Goal: Check status: Check status

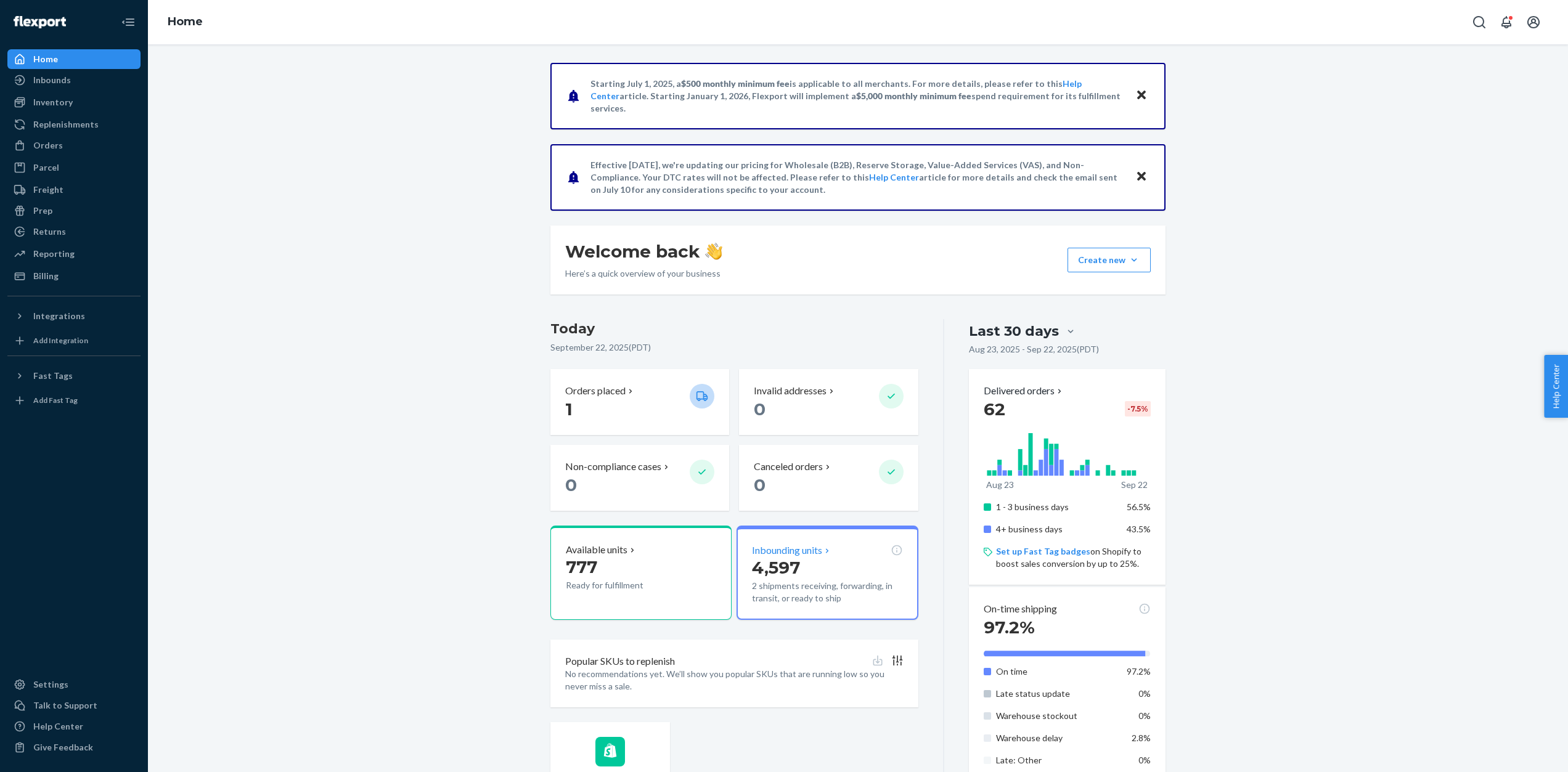
click at [765, 552] on p "Inbounding units" at bounding box center [787, 550] width 70 height 14
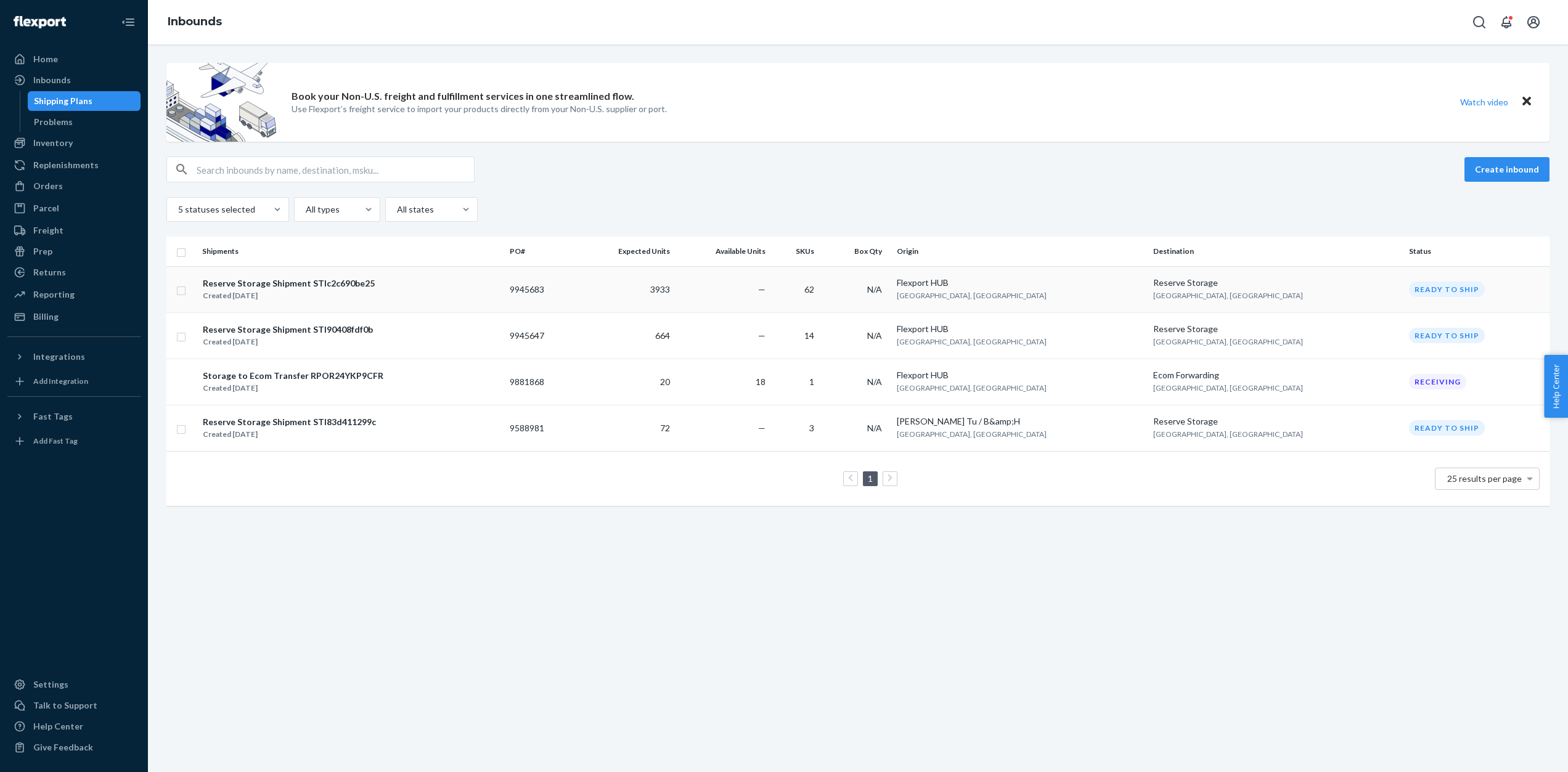
click at [322, 285] on div "Reserve Storage Shipment STIc2c690be25" at bounding box center [288, 284] width 172 height 13
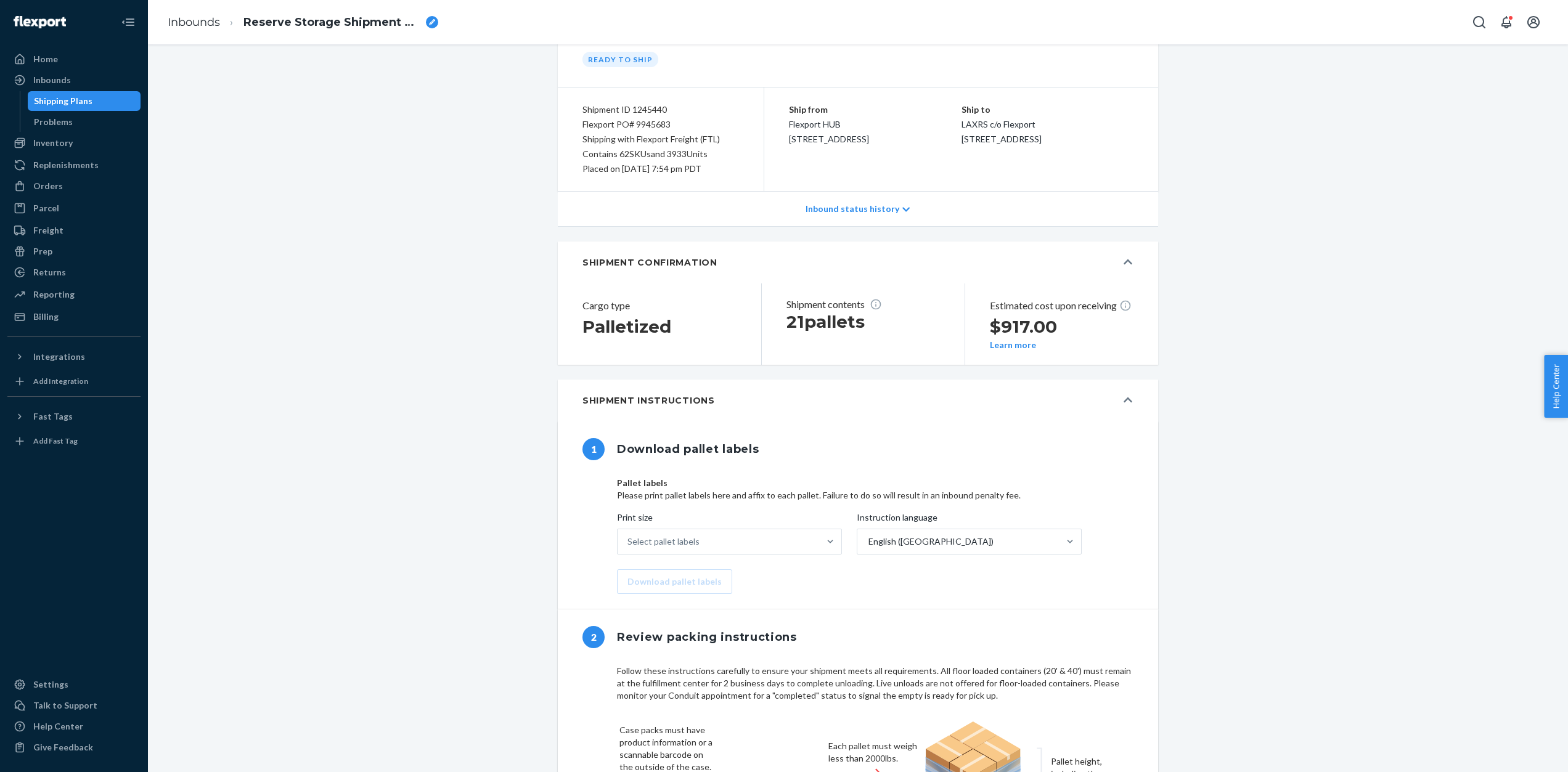
scroll to position [68, 0]
click at [45, 60] on div "Home" at bounding box center [45, 59] width 25 height 13
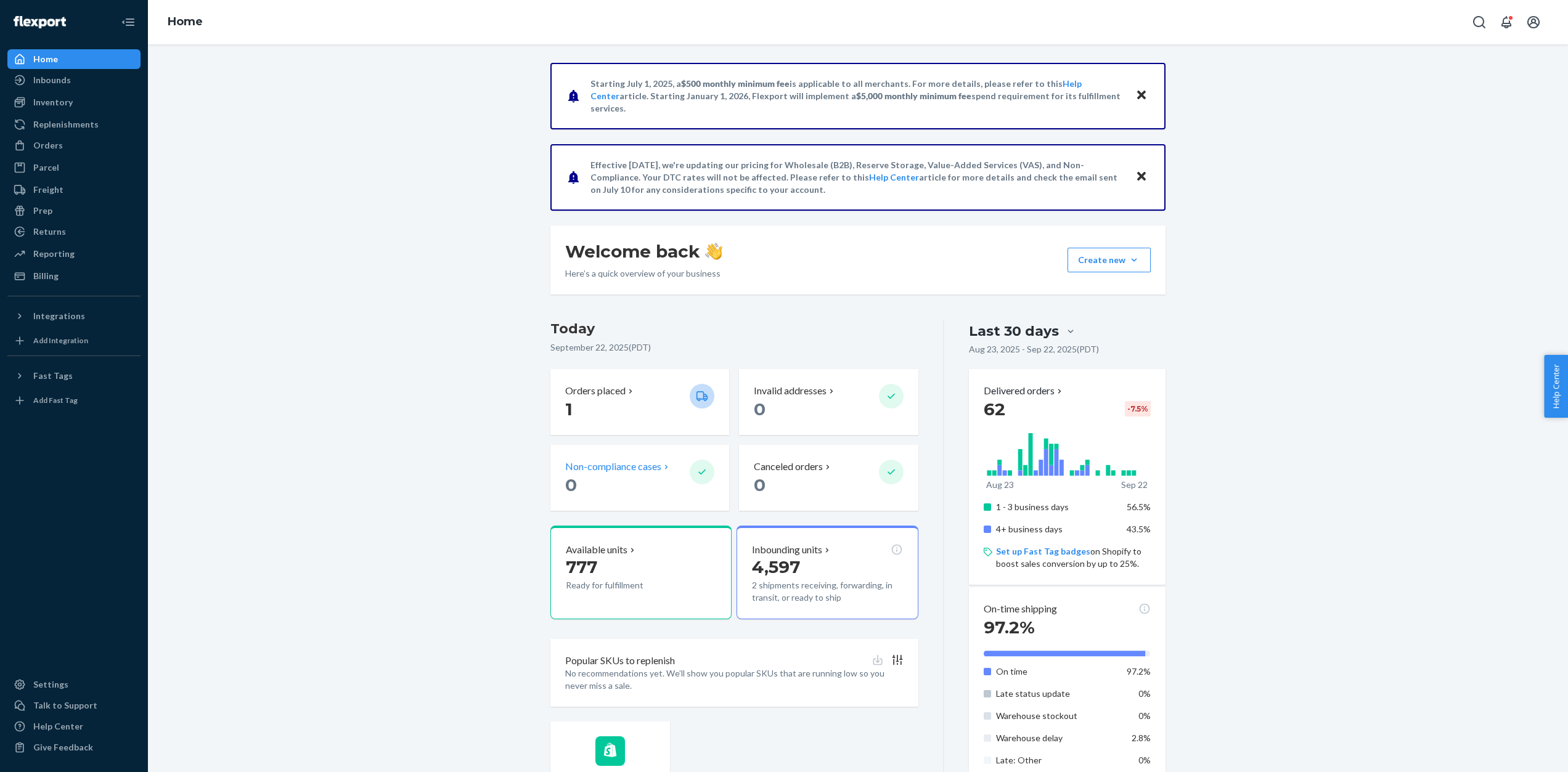
click at [700, 473] on icon at bounding box center [702, 472] width 7 height 5
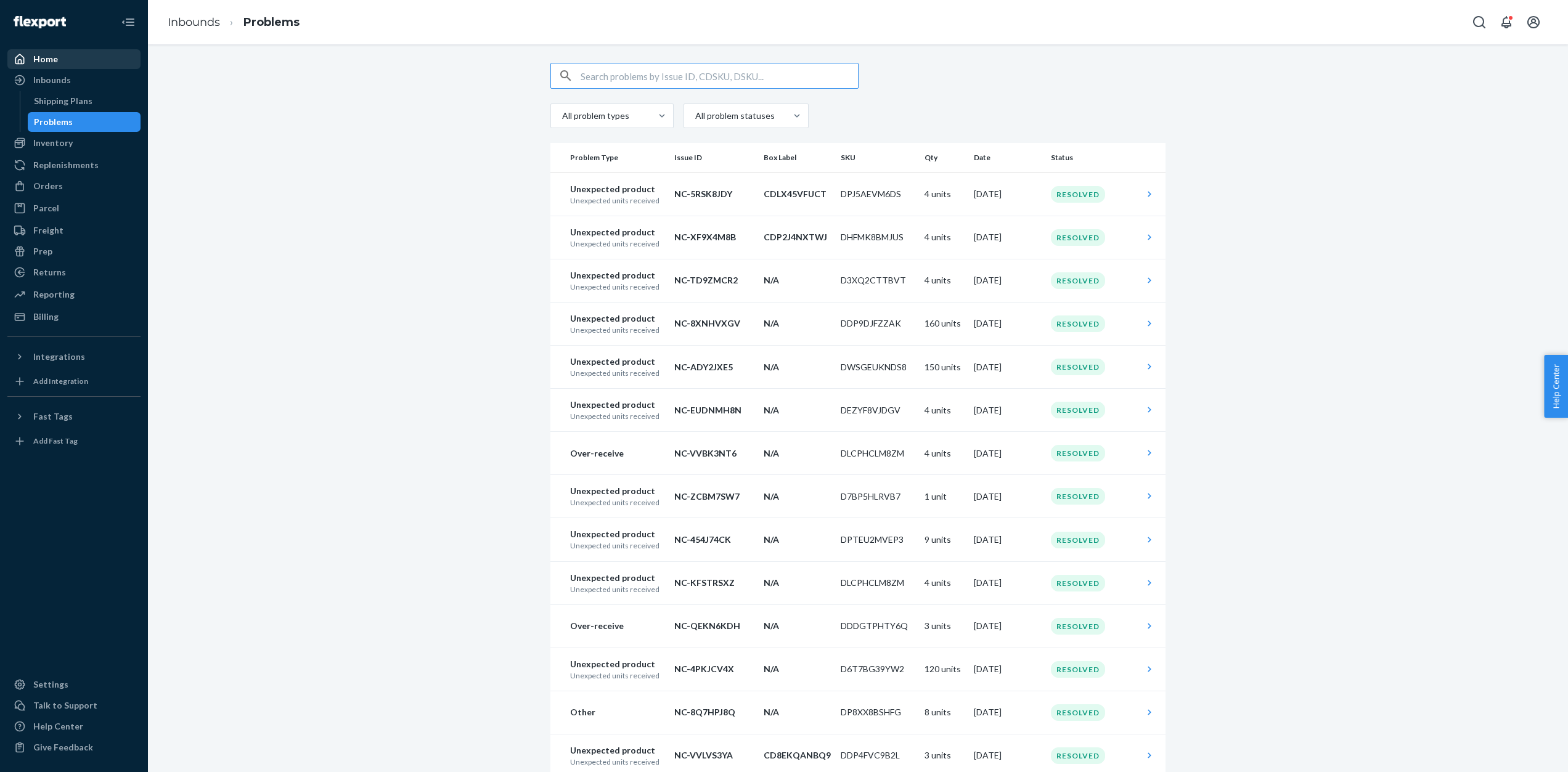
click at [49, 57] on div "Home" at bounding box center [45, 59] width 25 height 13
